Goal: Use online tool/utility: Use online tool/utility

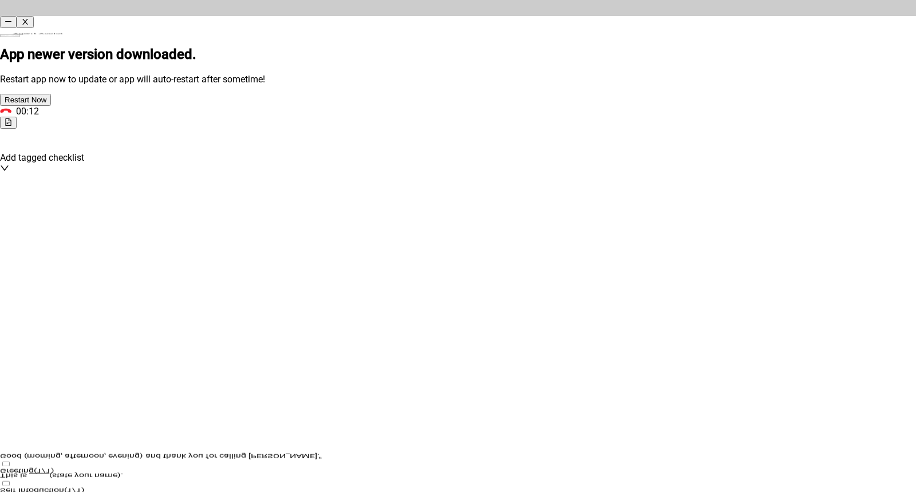
click at [562, 46] on section "App newer version downloaded. Restart app now to update or app will auto-restar…" at bounding box center [458, 76] width 916 height 60
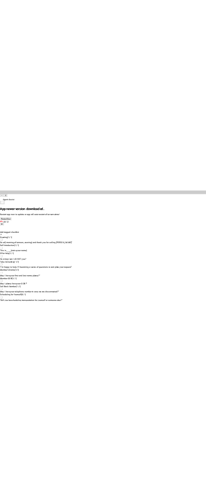
scroll to position [758, 0]
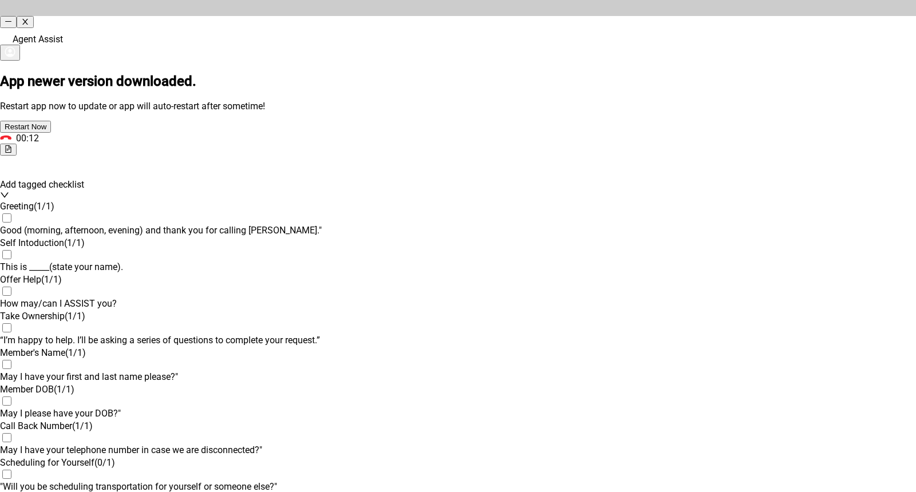
drag, startPoint x: 732, startPoint y: 29, endPoint x: 672, endPoint y: 42, distance: 61.0
click at [672, 42] on div "Agent Assist" at bounding box center [458, 46] width 916 height 32
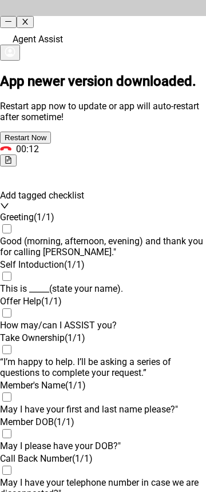
scroll to position [972, 0]
drag, startPoint x: 94, startPoint y: 16, endPoint x: 234, endPoint y: 18, distance: 140.3
click at [175, 13] on div "Agent Assist" at bounding box center [103, 31] width 206 height 62
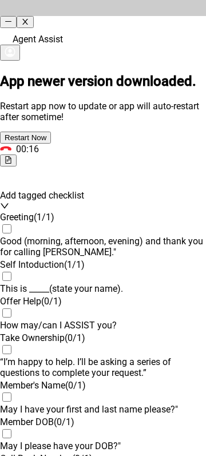
scroll to position [1258, 0]
click at [33, 16] on button "button" at bounding box center [25, 22] width 17 height 12
